Goal: Task Accomplishment & Management: Use online tool/utility

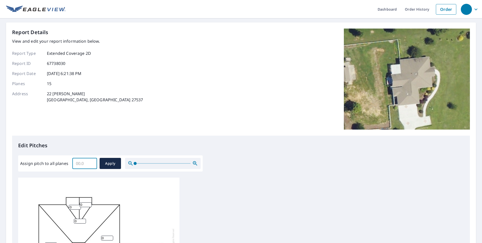
click at [76, 163] on input "Assign pitch to all planes" at bounding box center [84, 163] width 25 height 14
paste input "1012"
type input "1"
click at [91, 162] on input "0.1" at bounding box center [84, 163] width 25 height 14
click at [91, 162] on input "0.2" at bounding box center [84, 163] width 25 height 14
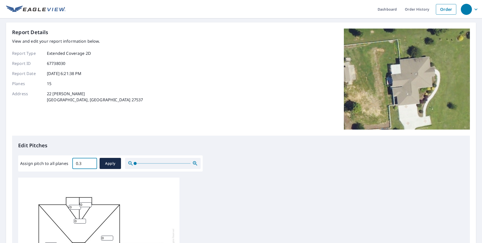
click at [91, 162] on input "0.3" at bounding box center [84, 163] width 25 height 14
click at [91, 162] on input "0.4" at bounding box center [84, 163] width 25 height 14
click at [91, 162] on input "0.5" at bounding box center [84, 163] width 25 height 14
click at [91, 162] on input "0.6" at bounding box center [84, 163] width 25 height 14
click at [91, 162] on input "0.7" at bounding box center [84, 163] width 25 height 14
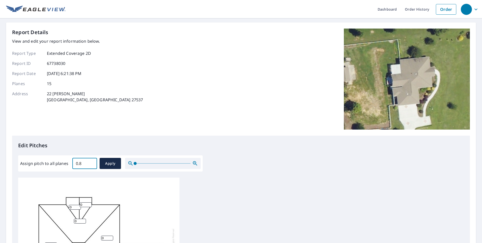
click at [91, 162] on input "0.8" at bounding box center [84, 163] width 25 height 14
click at [91, 162] on input "0.9" at bounding box center [84, 163] width 25 height 14
click at [91, 162] on input "1" at bounding box center [84, 163] width 25 height 14
click at [91, 162] on input "1.1" at bounding box center [84, 163] width 25 height 14
click at [91, 162] on input "1.2" at bounding box center [84, 163] width 25 height 14
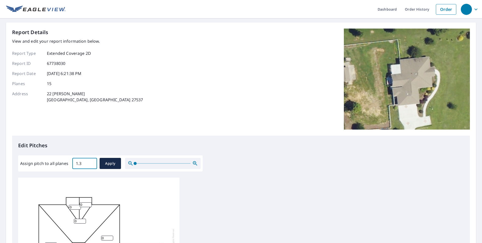
click at [91, 162] on input "1.3" at bounding box center [84, 163] width 25 height 14
click at [91, 162] on input "1.4" at bounding box center [84, 163] width 25 height 14
click at [91, 162] on input "1.5" at bounding box center [84, 163] width 25 height 14
click at [91, 162] on input "8" at bounding box center [84, 163] width 25 height 14
click at [91, 162] on input "8.9" at bounding box center [84, 163] width 25 height 14
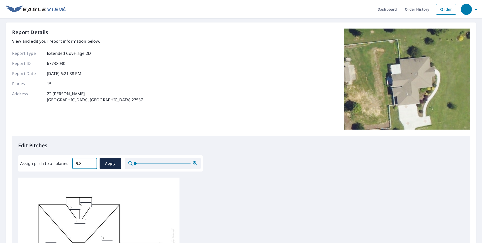
click at [91, 162] on input "9.8" at bounding box center [84, 163] width 25 height 14
click at [91, 162] on input "10.7" at bounding box center [84, 163] width 25 height 14
click at [91, 162] on input "10.8" at bounding box center [84, 163] width 25 height 14
click at [91, 162] on input "10.9" at bounding box center [84, 163] width 25 height 14
click at [91, 162] on input "11" at bounding box center [84, 163] width 25 height 14
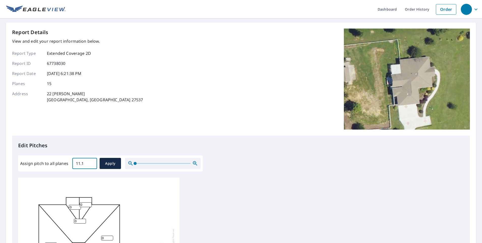
click at [91, 162] on input "11.1" at bounding box center [84, 163] width 25 height 14
click at [92, 164] on input "11" at bounding box center [84, 163] width 25 height 14
click at [92, 164] on input "10.9" at bounding box center [84, 163] width 25 height 14
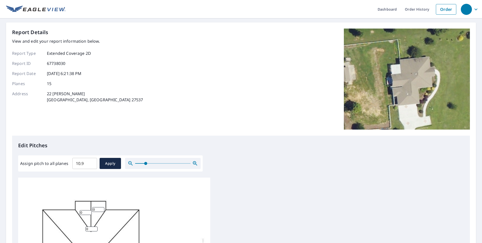
drag, startPoint x: 135, startPoint y: 162, endPoint x: 146, endPoint y: 162, distance: 10.3
click at [146, 162] on span at bounding box center [145, 163] width 3 height 3
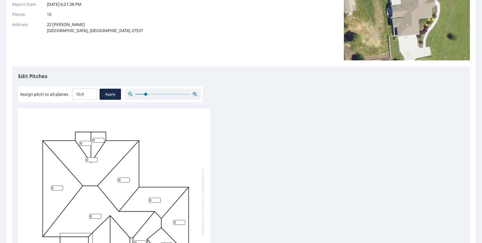
scroll to position [76, 0]
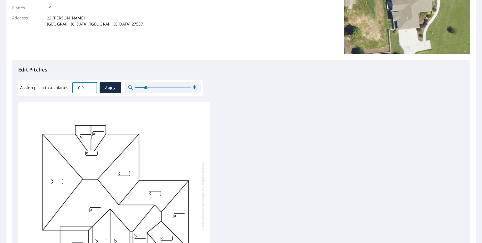
click at [84, 87] on input "10.9" at bounding box center [84, 87] width 25 height 14
type input "10.1"
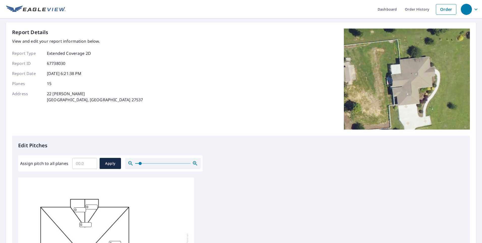
drag, startPoint x: 133, startPoint y: 163, endPoint x: 140, endPoint y: 164, distance: 7.0
click at [140, 164] on span at bounding box center [140, 163] width 3 height 3
click at [162, 163] on span at bounding box center [163, 163] width 56 height 1
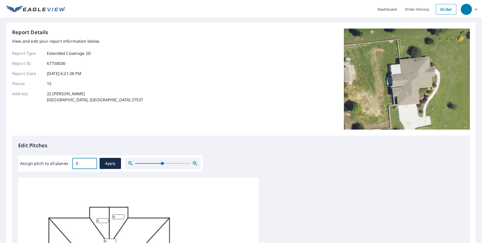
click at [90, 164] on input "0" at bounding box center [84, 163] width 25 height 14
click at [91, 162] on input "0.1" at bounding box center [84, 163] width 25 height 14
click at [91, 162] on input "0.2" at bounding box center [84, 163] width 25 height 14
click at [91, 162] on input "0.3" at bounding box center [84, 163] width 25 height 14
click at [91, 162] on input "0.4" at bounding box center [84, 163] width 25 height 14
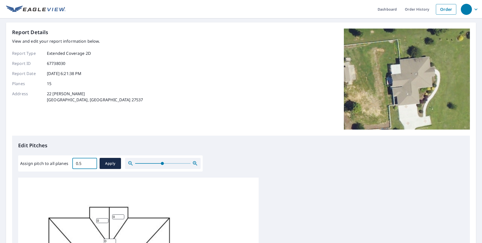
click at [91, 162] on input "0.5" at bounding box center [84, 163] width 25 height 14
click at [91, 162] on input "5.6" at bounding box center [84, 163] width 25 height 14
click at [91, 162] on input "7.7" at bounding box center [84, 163] width 25 height 14
click at [91, 162] on input "7.8" at bounding box center [84, 163] width 25 height 14
click at [91, 162] on input "7.9" at bounding box center [84, 163] width 25 height 14
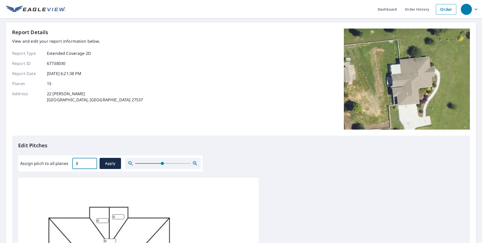
type input "8"
click at [91, 162] on input "8" at bounding box center [84, 163] width 25 height 14
click at [109, 161] on span "Apply" at bounding box center [110, 163] width 13 height 6
type input "8"
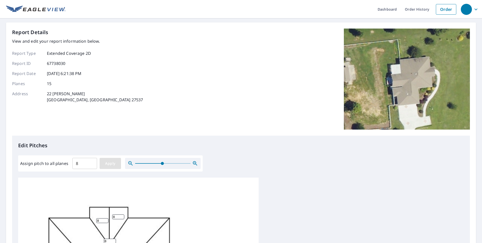
type input "8"
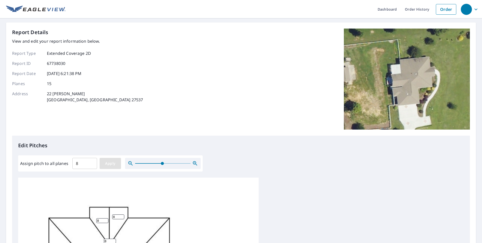
type input "8"
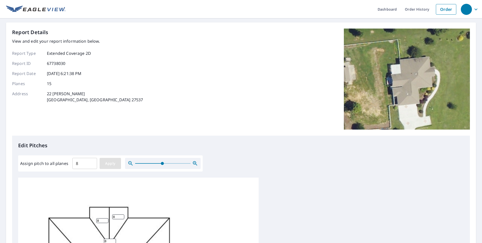
type input "8"
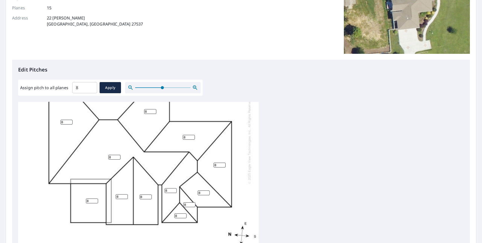
scroll to position [157, 0]
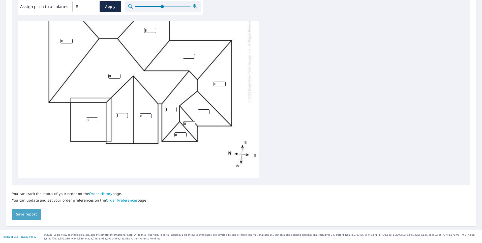
click at [29, 214] on span "Save report" at bounding box center [26, 214] width 21 height 6
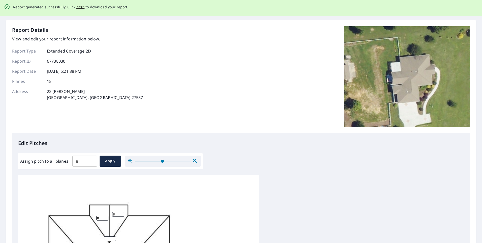
scroll to position [0, 0]
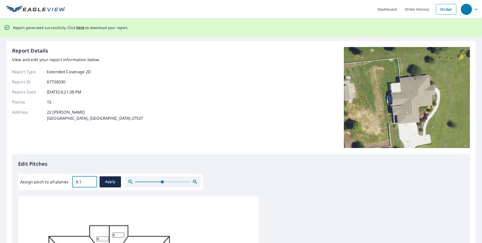
click at [93, 180] on input "8.1" at bounding box center [84, 182] width 25 height 14
click at [93, 180] on input "8.2" at bounding box center [84, 182] width 25 height 14
click at [93, 180] on input "8.3" at bounding box center [84, 182] width 25 height 14
click at [93, 180] on input "10.7" at bounding box center [84, 182] width 25 height 14
click at [91, 181] on input "10.6" at bounding box center [84, 182] width 25 height 14
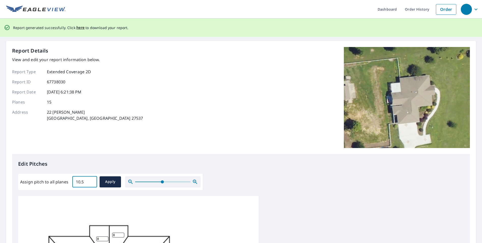
click at [91, 181] on input "10.5" at bounding box center [84, 182] width 25 height 14
click at [91, 181] on input "10.4" at bounding box center [84, 182] width 25 height 14
click at [91, 181] on input "10.3" at bounding box center [84, 182] width 25 height 14
click at [91, 181] on input "10.2" at bounding box center [84, 182] width 25 height 14
click at [91, 181] on input "10.1" at bounding box center [84, 182] width 25 height 14
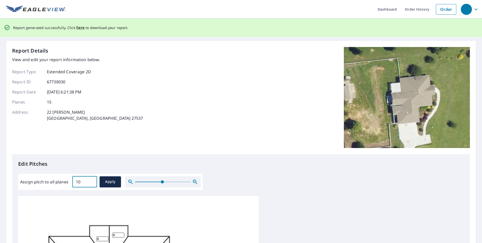
type input "10"
click at [91, 181] on input "10" at bounding box center [84, 182] width 25 height 14
click at [111, 181] on span "Apply" at bounding box center [110, 181] width 13 height 6
type input "10"
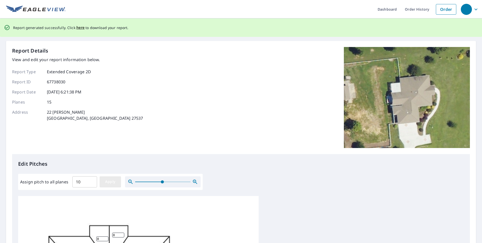
type input "10"
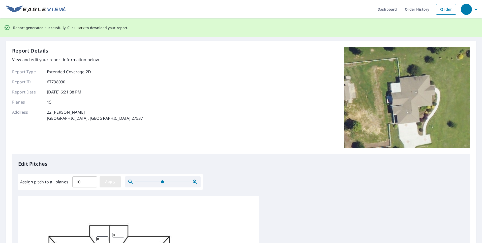
type input "10"
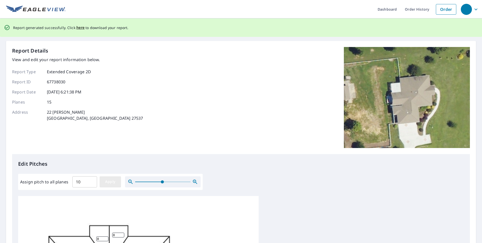
type input "10"
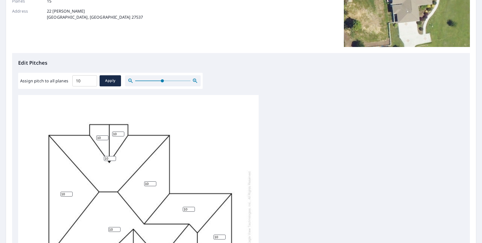
scroll to position [175, 0]
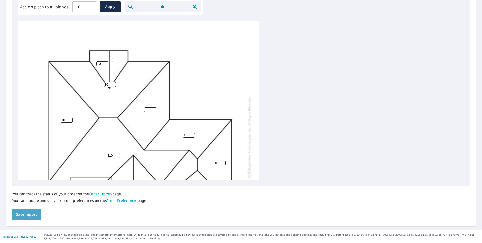
click at [26, 215] on span "Save report" at bounding box center [26, 214] width 21 height 6
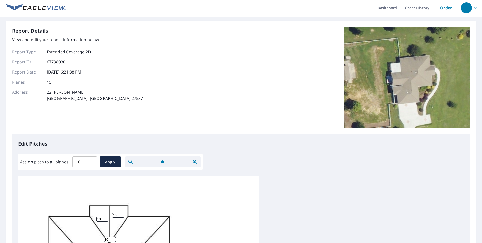
scroll to position [0, 0]
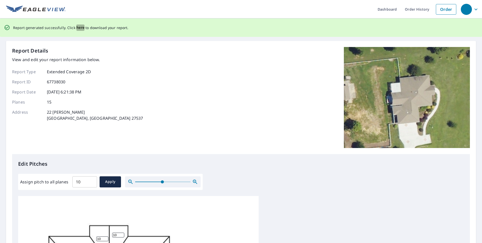
click at [79, 28] on span "here" at bounding box center [80, 27] width 8 height 6
